Goal: Task Accomplishment & Management: Manage account settings

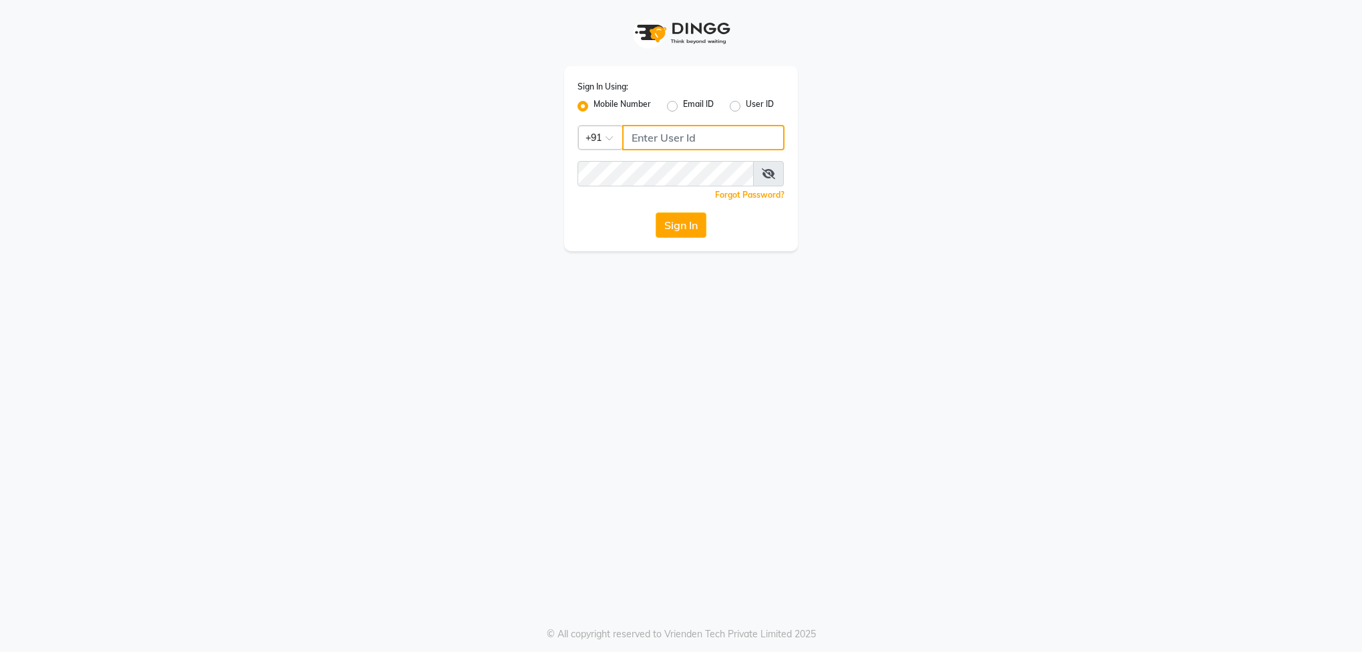
click at [664, 144] on input "Username" at bounding box center [703, 137] width 162 height 25
type input "9015922336"
click at [678, 234] on button "Sign In" at bounding box center [681, 224] width 51 height 25
